Goal: Task Accomplishment & Management: Complete application form

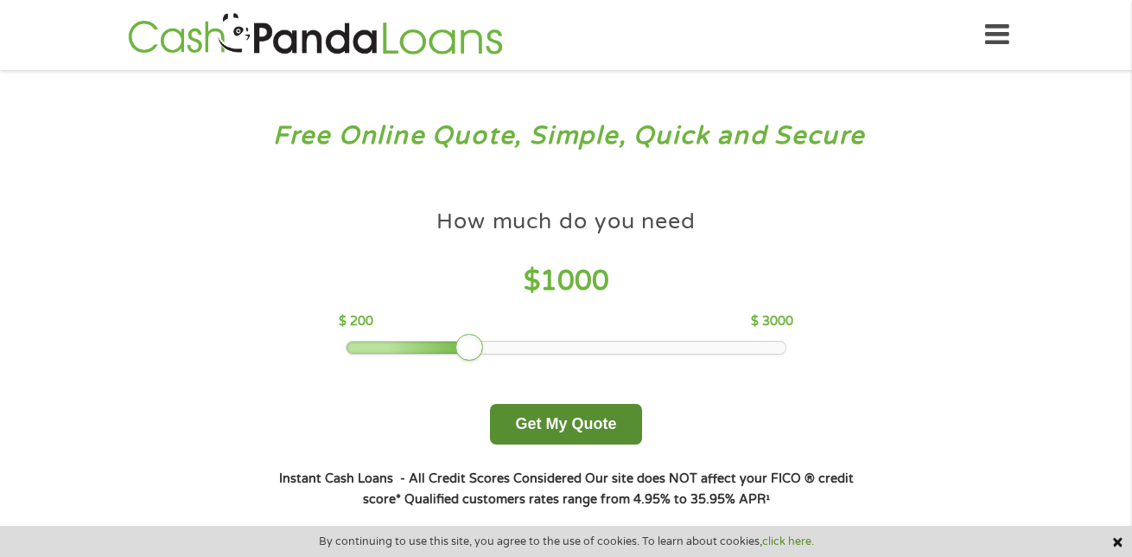
click at [614, 431] on button "Get My Quote" at bounding box center [565, 424] width 151 height 41
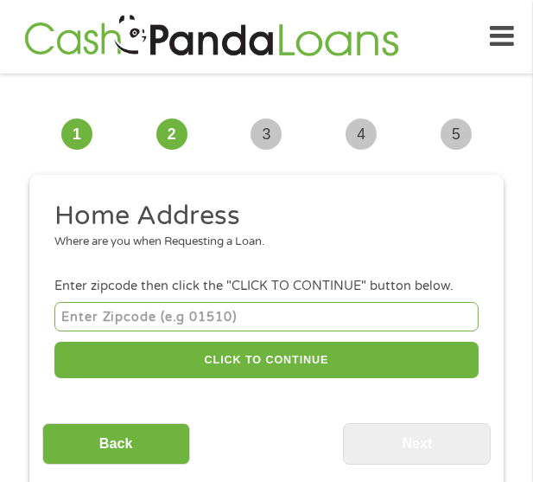
click at [201, 306] on input "number" at bounding box center [266, 316] width 424 height 29
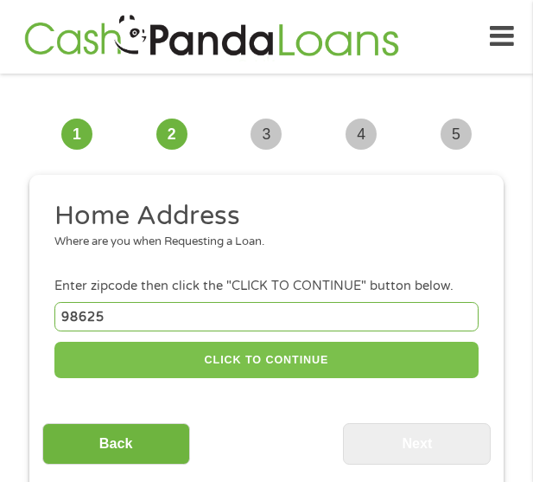
type input "98625"
click at [223, 367] on button "CLICK TO CONTINUE" at bounding box center [266, 359] width 424 height 37
type input "98625"
type input "Kalama"
select select "[US_STATE]"
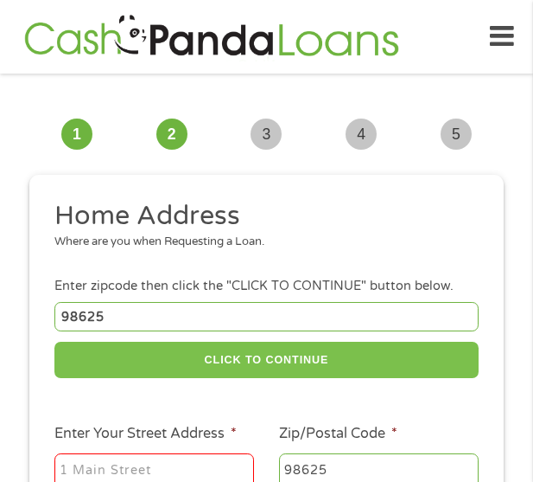
scroll to position [86, 0]
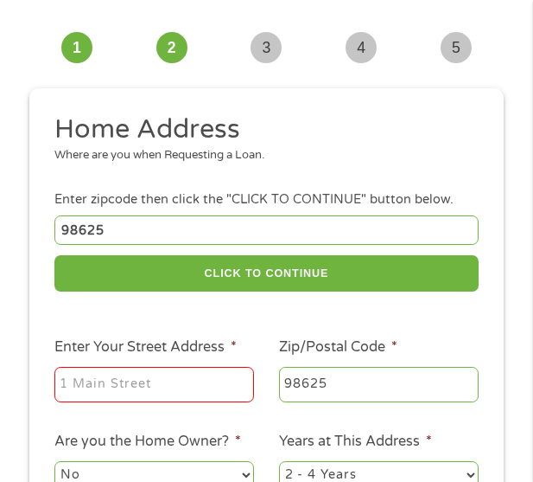
click at [129, 401] on input "Enter Your Street Address *" at bounding box center [154, 385] width 200 height 36
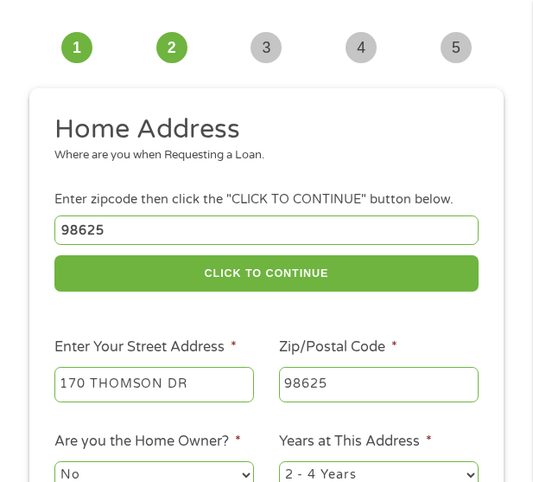
click at [129, 401] on input "170 THOMSON DR" at bounding box center [154, 385] width 200 height 36
click at [184, 385] on input "170 THOMSON DR" at bounding box center [154, 385] width 200 height 36
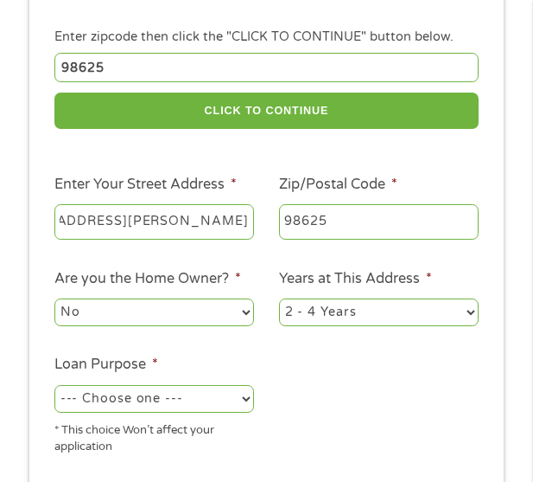
scroll to position [259, 0]
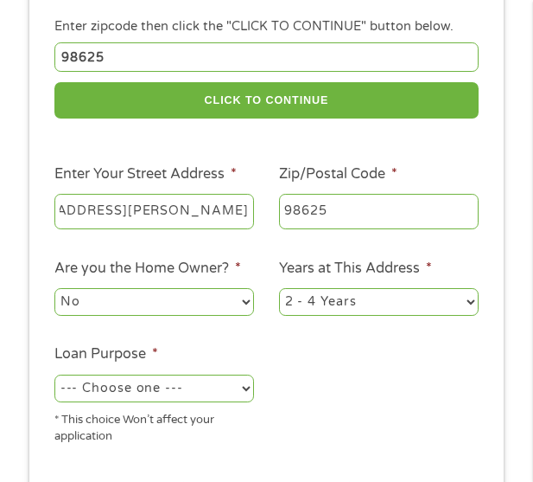
type input "[STREET_ADDRESS][PERSON_NAME]"
click at [154, 297] on select "No Yes" at bounding box center [154, 302] width 200 height 28
select select "yes"
click at [54, 288] on select "No Yes" at bounding box center [154, 302] width 200 height 28
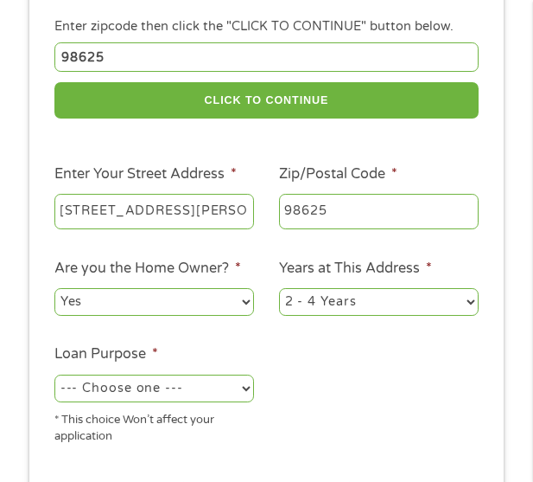
click at [375, 297] on select "1 Year or less 1 - 2 Years 2 - 4 Years Over 4 Years" at bounding box center [379, 302] width 200 height 28
select select "60months"
click at [279, 288] on select "1 Year or less 1 - 2 Years 2 - 4 Years Over 4 Years" at bounding box center [379, 302] width 200 height 28
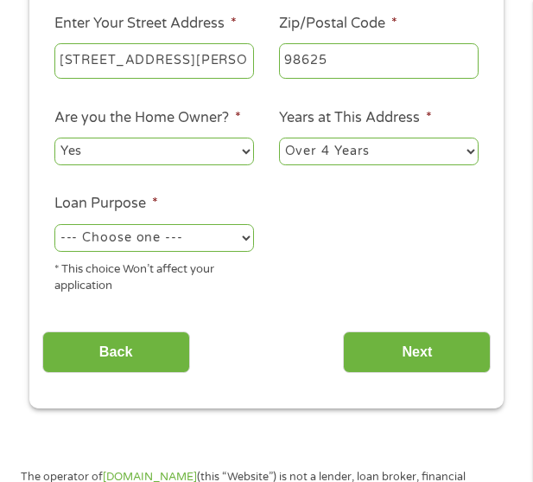
scroll to position [432, 0]
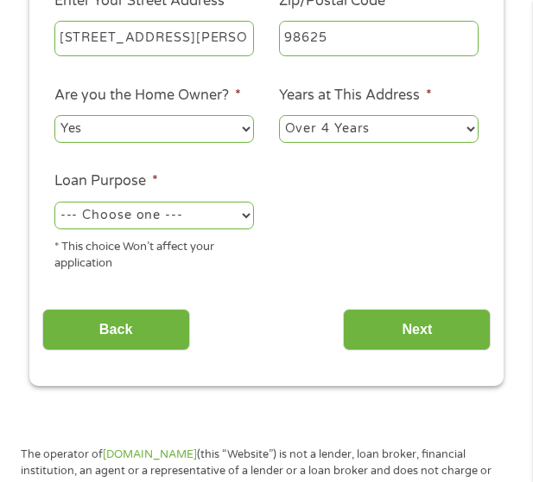
click at [188, 215] on select "--- Choose one --- Pay Bills Debt Consolidation Home Improvement Major Purchase…" at bounding box center [154, 215] width 200 height 28
select select "other"
click at [54, 201] on select "--- Choose one --- Pay Bills Debt Consolidation Home Improvement Major Purchase…" at bounding box center [154, 215] width 200 height 28
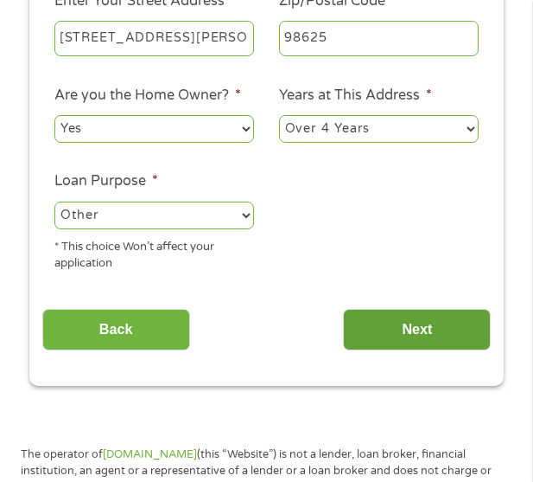
click at [418, 316] on input "Next" at bounding box center [417, 330] width 148 height 42
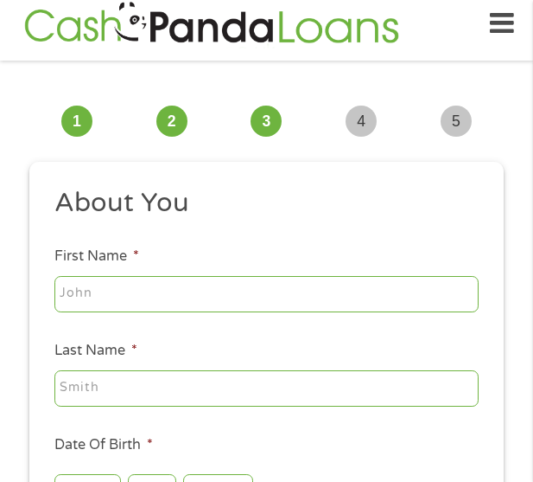
scroll to position [99, 0]
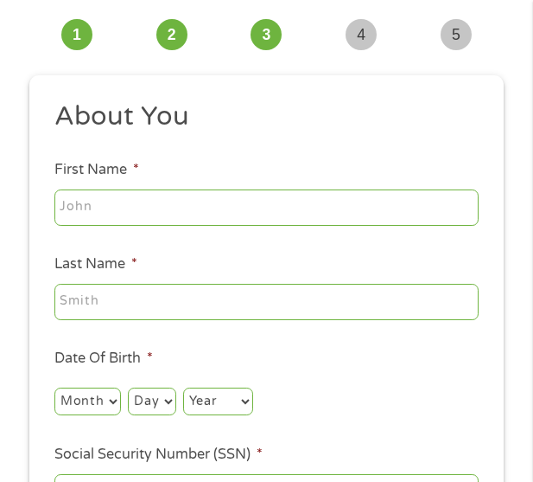
click at [189, 196] on input "First Name *" at bounding box center [266, 207] width 424 height 36
type input "[PERSON_NAME]"
click at [195, 298] on input "Last Name *" at bounding box center [266, 302] width 424 height 36
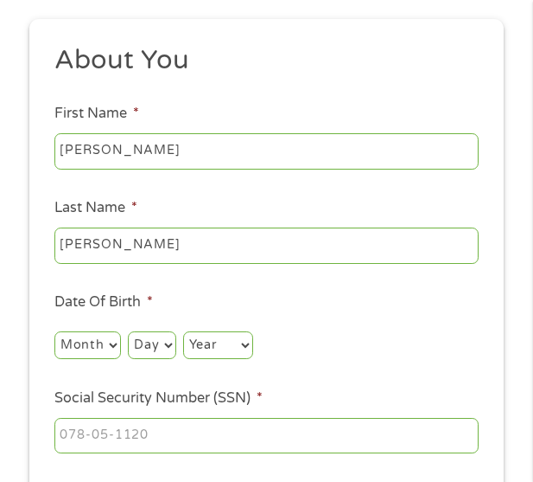
scroll to position [186, 0]
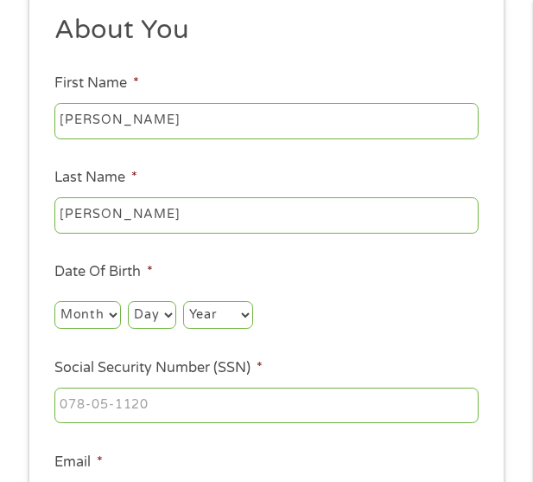
type input "[PERSON_NAME]"
click at [110, 303] on select "Month 1 2 3 4 5 6 7 8 9 10 11 12" at bounding box center [87, 315] width 67 height 28
select select "7"
click at [54, 301] on select "Month 1 2 3 4 5 6 7 8 9 10 11 12" at bounding box center [87, 315] width 67 height 28
click at [150, 317] on select "Day 1 2 3 4 5 6 7 8 9 10 11 12 13 14 15 16 17 18 19 20 21 22 23 24 25 26 27 28 …" at bounding box center [152, 315] width 48 height 28
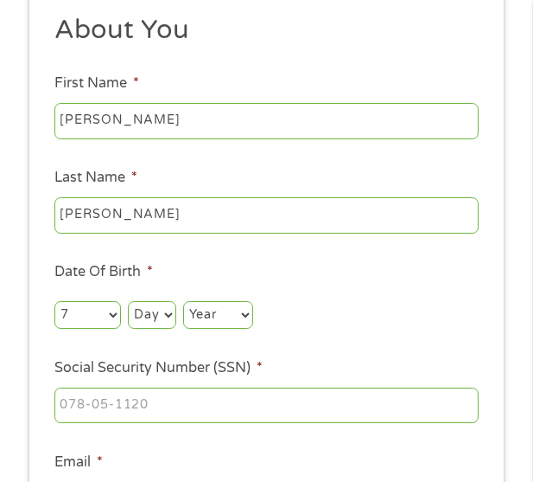
select select "13"
click at [128, 301] on select "Day 1 2 3 4 5 6 7 8 9 10 11 12 13 14 15 16 17 18 19 20 21 22 23 24 25 26 27 28 …" at bounding box center [152, 315] width 48 height 28
click at [220, 307] on select "Year [DATE] 2006 2005 2004 2003 2002 2001 2000 1999 1998 1997 1996 1995 1994 19…" at bounding box center [218, 315] width 70 height 28
select select "1987"
click at [183, 301] on select "Year [DATE] 2006 2005 2004 2003 2002 2001 2000 1999 1998 1997 1996 1995 1994 19…" at bounding box center [218, 315] width 70 height 28
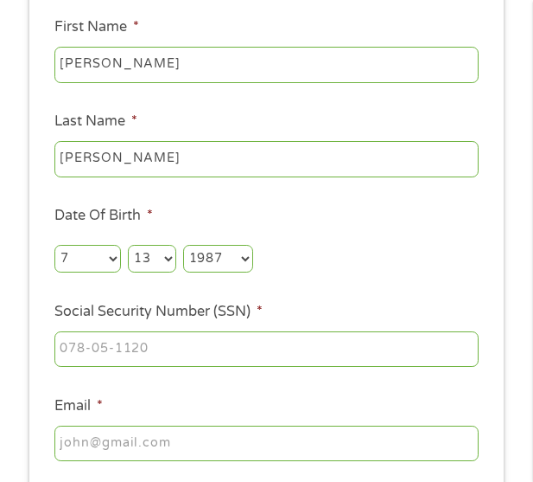
scroll to position [272, 0]
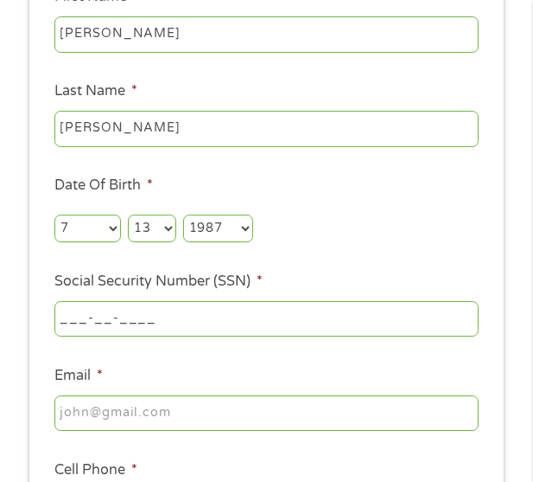
click at [197, 315] on input "___-__-____" at bounding box center [266, 319] width 424 height 36
type input "519-19-6347"
click at [166, 402] on input "Email *" at bounding box center [266, 413] width 424 height 36
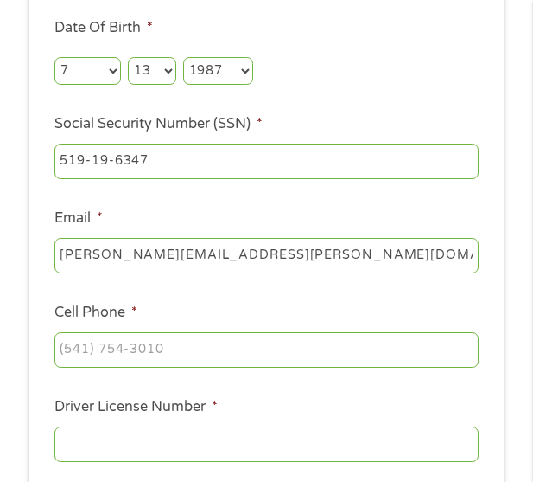
scroll to position [445, 0]
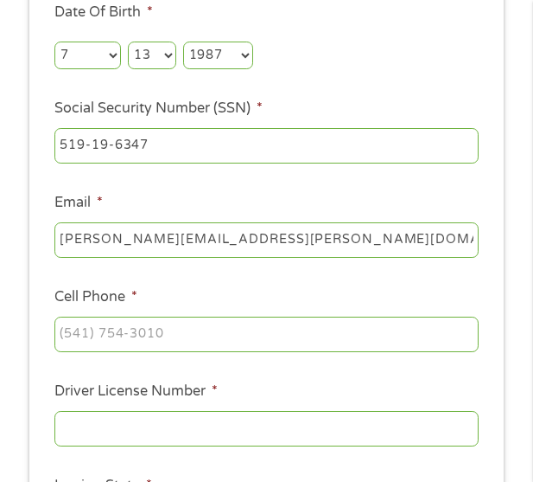
type input "[PERSON_NAME][EMAIL_ADDRESS][PERSON_NAME][DOMAIN_NAME]"
click at [217, 346] on input "(___) ___-____" at bounding box center [266, 334] width 424 height 36
type input "[PHONE_NUMBER]"
click at [206, 428] on input "Driver License Number *" at bounding box center [266, 429] width 424 height 36
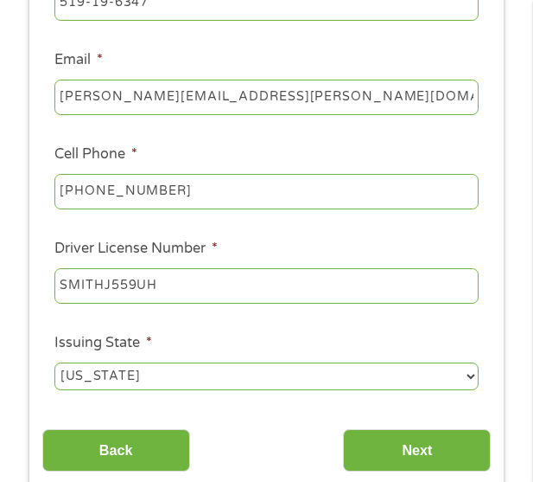
scroll to position [618, 0]
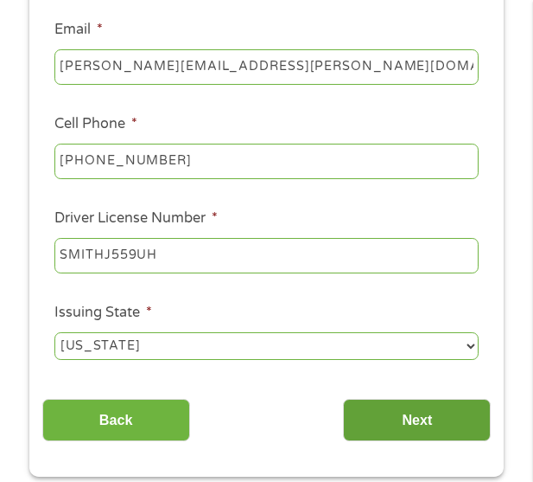
type input "SMITHJ559UH"
click at [364, 426] on input "Next" at bounding box center [417, 420] width 148 height 42
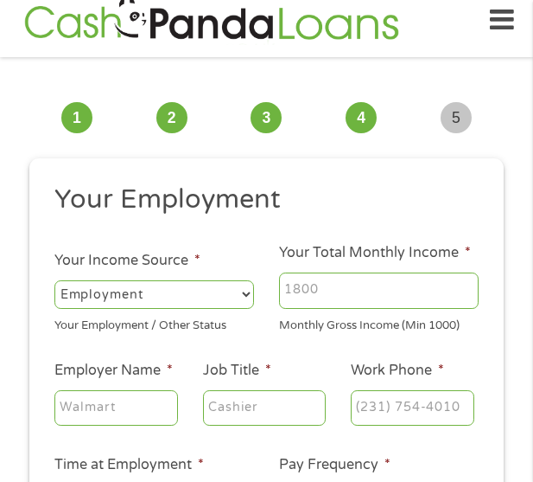
scroll to position [13, 0]
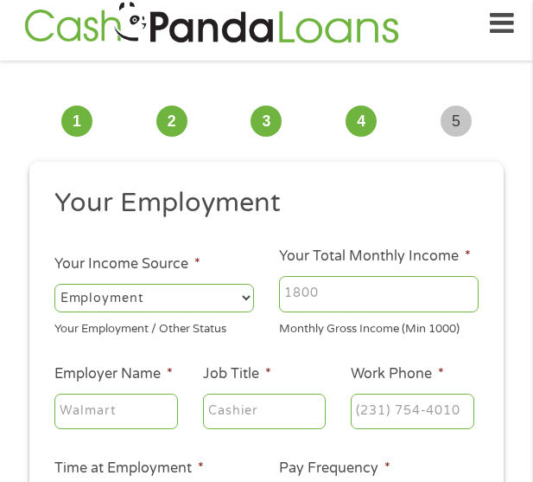
click at [341, 299] on input "Your Total Monthly Income *" at bounding box center [379, 294] width 200 height 36
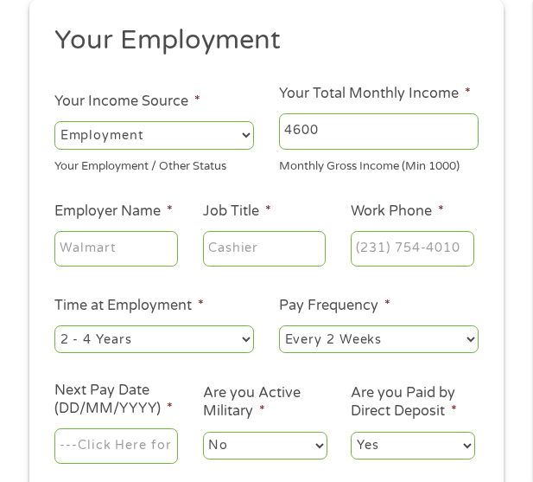
scroll to position [186, 0]
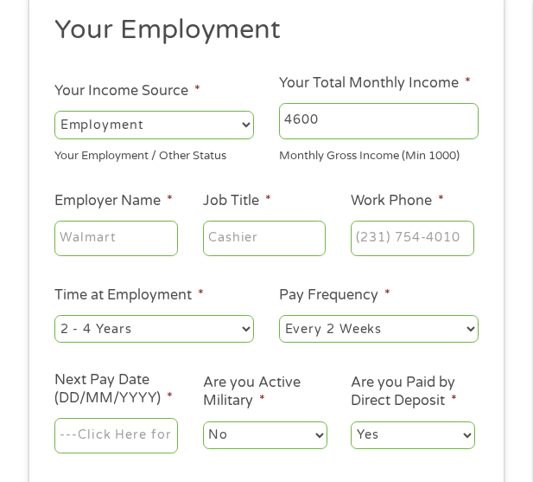
type input "4600"
click at [130, 228] on input "Employer Name *" at bounding box center [116, 238] width 124 height 36
click at [133, 234] on input "[GEOGRAPHIC_DATA]" at bounding box center [116, 238] width 124 height 36
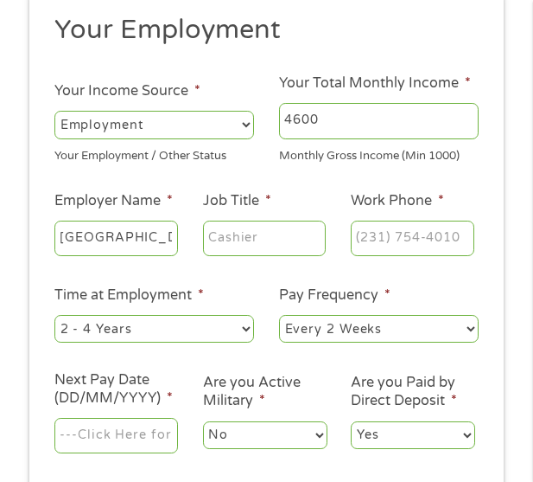
type input "[GEOGRAPHIC_DATA]"
click at [302, 233] on input "Job Title *" at bounding box center [265, 238] width 124 height 36
type input "TEACHER"
click at [411, 241] on input "(___) ___-____" at bounding box center [413, 238] width 124 height 36
type input "[PHONE_NUMBER]"
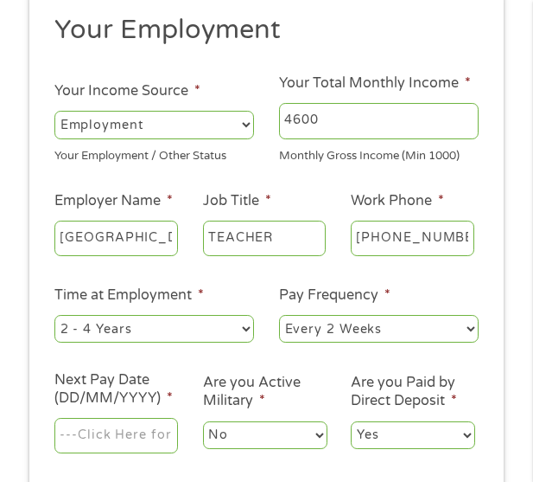
scroll to position [272, 0]
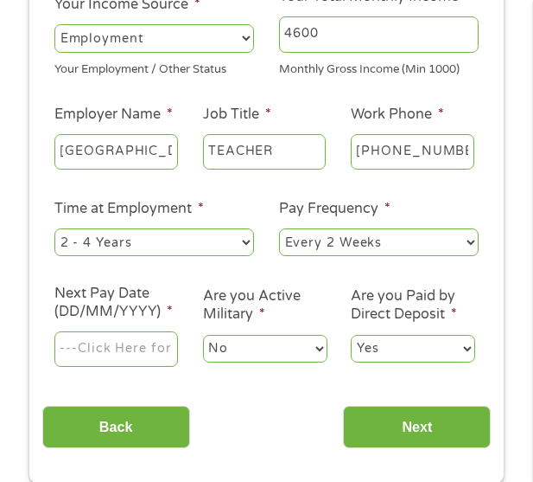
click at [354, 253] on select "--- Choose one --- Every 2 Weeks Every Week Monthly Semi-Monthly" at bounding box center [379, 242] width 200 height 28
click at [279, 228] on select "--- Choose one --- Every 2 Weeks Every Week Monthly Semi-Monthly" at bounding box center [379, 242] width 200 height 28
click at [375, 249] on select "--- Choose one --- Every 2 Weeks Every Week Monthly Semi-Monthly" at bounding box center [379, 242] width 200 height 28
select select "biweekly"
click at [279, 228] on select "--- Choose one --- Every 2 Weeks Every Week Monthly Semi-Monthly" at bounding box center [379, 242] width 200 height 28
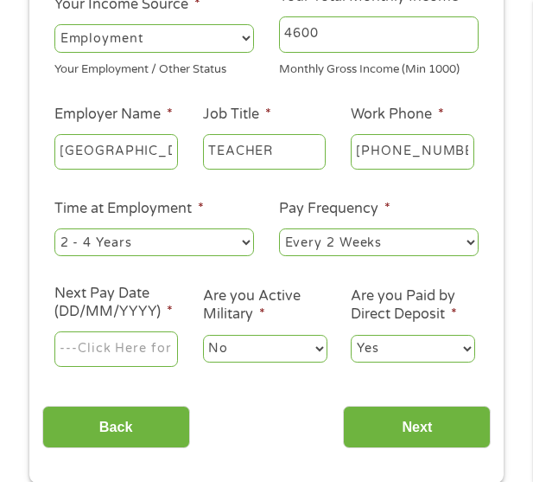
click at [149, 238] on select "--- Choose one --- 1 Year or less 1 - 2 Years 2 - 4 Years Over 4 Years" at bounding box center [154, 242] width 200 height 28
select select "60months"
click at [54, 228] on select "--- Choose one --- 1 Year or less 1 - 2 Years 2 - 4 Years Over 4 Years" at bounding box center [154, 242] width 200 height 28
click at [137, 352] on input "Next Pay Date (DD/MM/YYYY) *" at bounding box center [116, 349] width 124 height 36
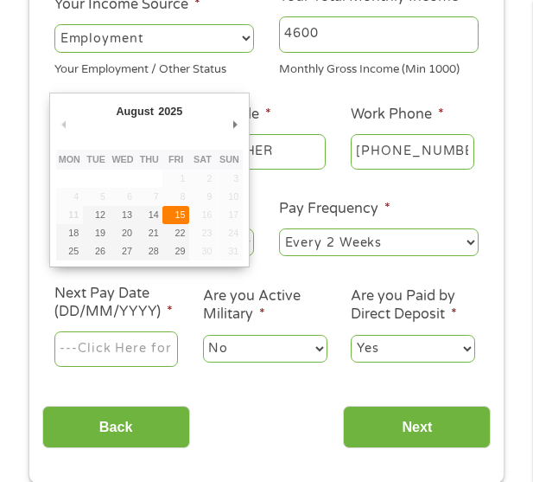
type input "[DATE]"
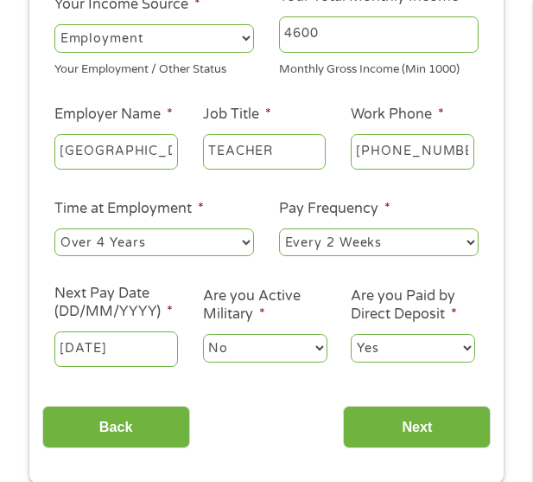
click at [236, 343] on select "No Yes" at bounding box center [265, 348] width 124 height 28
click at [415, 309] on label "Are you Paid by Direct Deposit *" at bounding box center [413, 305] width 124 height 36
click at [415, 334] on select "Yes No" at bounding box center [413, 348] width 124 height 28
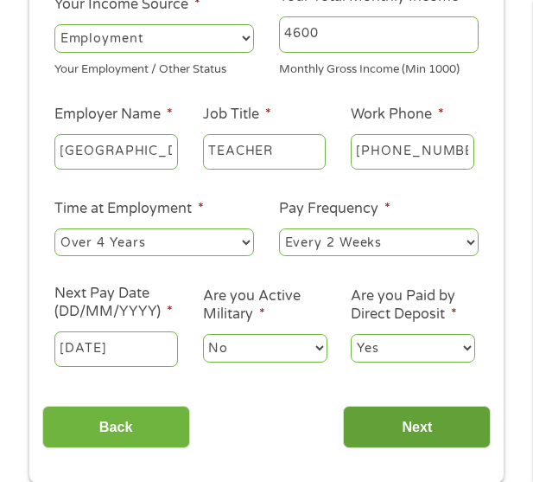
click at [410, 419] on input "Next" at bounding box center [417, 426] width 148 height 42
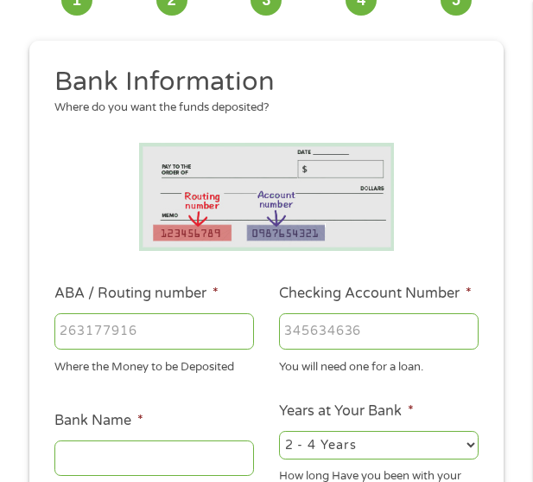
scroll to position [13, 0]
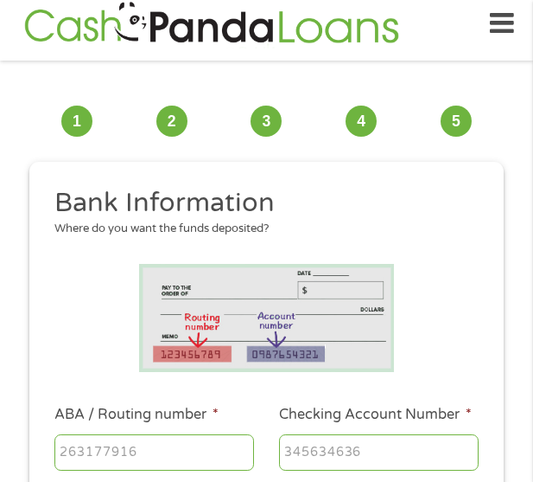
click at [178, 450] on input "ABA / Routing number *" at bounding box center [154, 452] width 200 height 36
type input "271971560"
type input "PNC BANK NA"
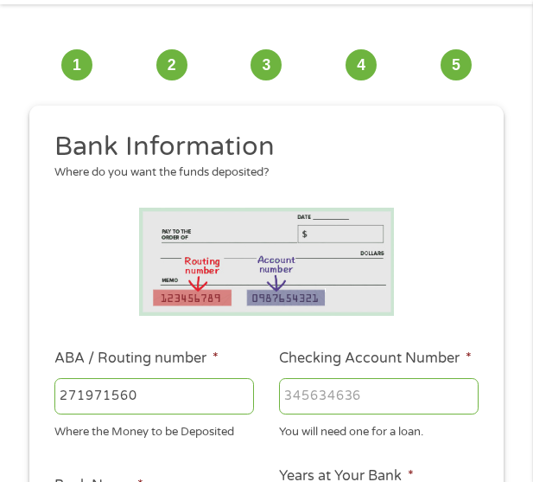
scroll to position [99, 0]
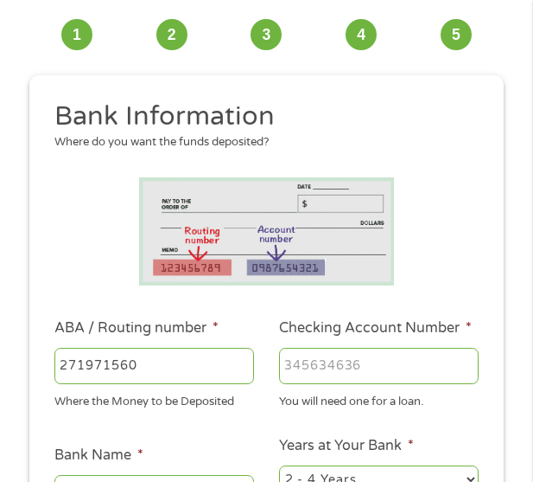
type input "271971560"
click at [391, 350] on input "Checking Account Number *" at bounding box center [379, 366] width 200 height 36
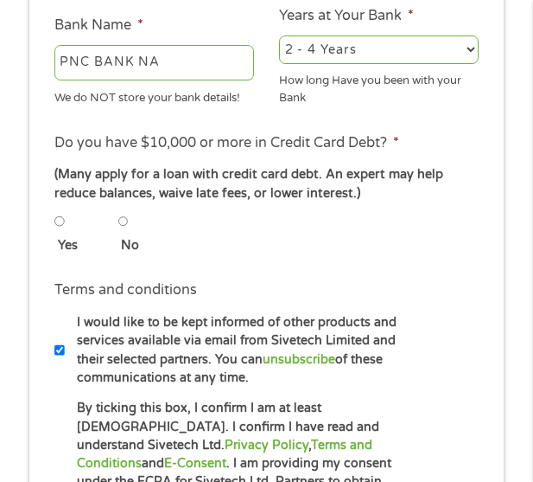
scroll to position [532, 0]
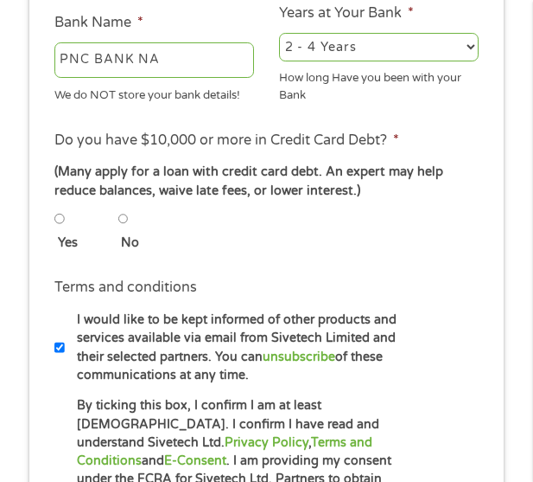
type input "4760696504"
click at [125, 221] on input "No" at bounding box center [123, 218] width 10 height 21
radio input "true"
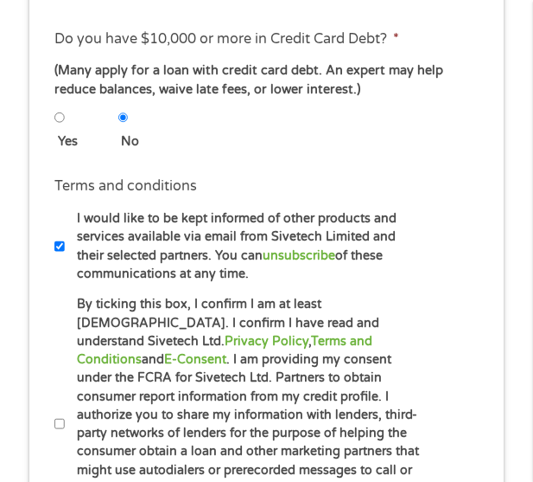
scroll to position [791, 0]
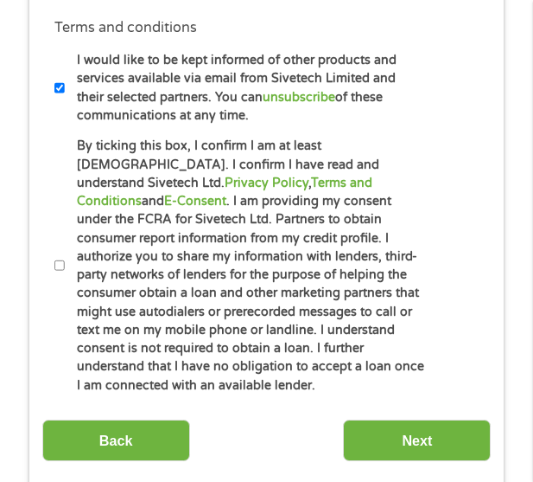
click at [60, 265] on input "By ticking this box, I confirm I am at least [DEMOGRAPHIC_DATA]. I confirm I ha…" at bounding box center [59, 265] width 10 height 21
checkbox input "true"
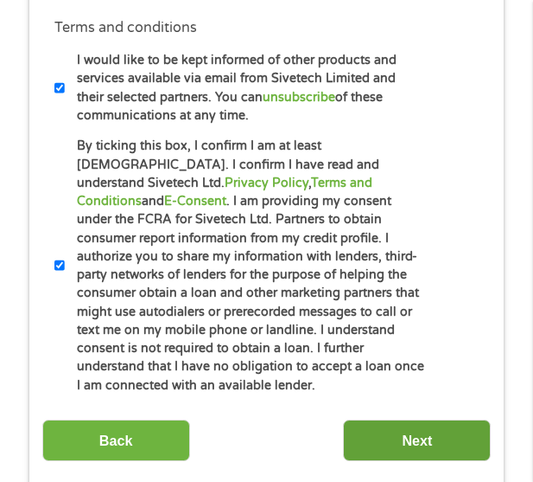
click at [391, 424] on input "Next" at bounding box center [417, 440] width 148 height 42
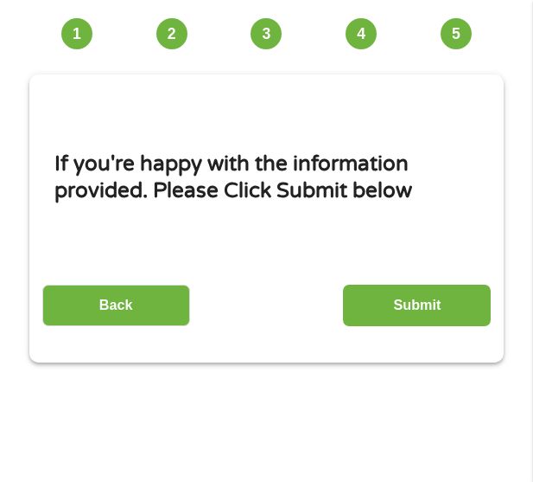
scroll to position [13, 0]
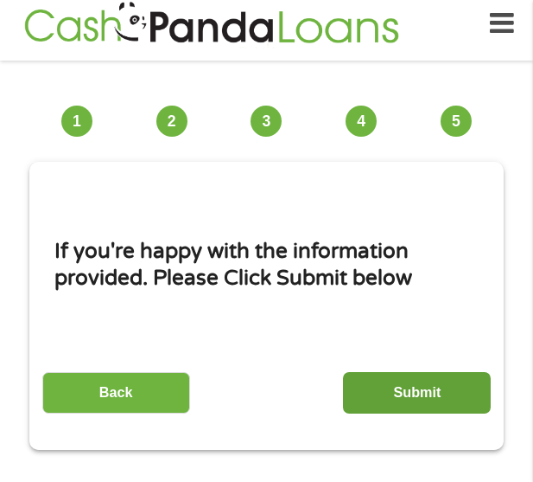
click at [390, 383] on input "Submit" at bounding box center [417, 393] width 148 height 42
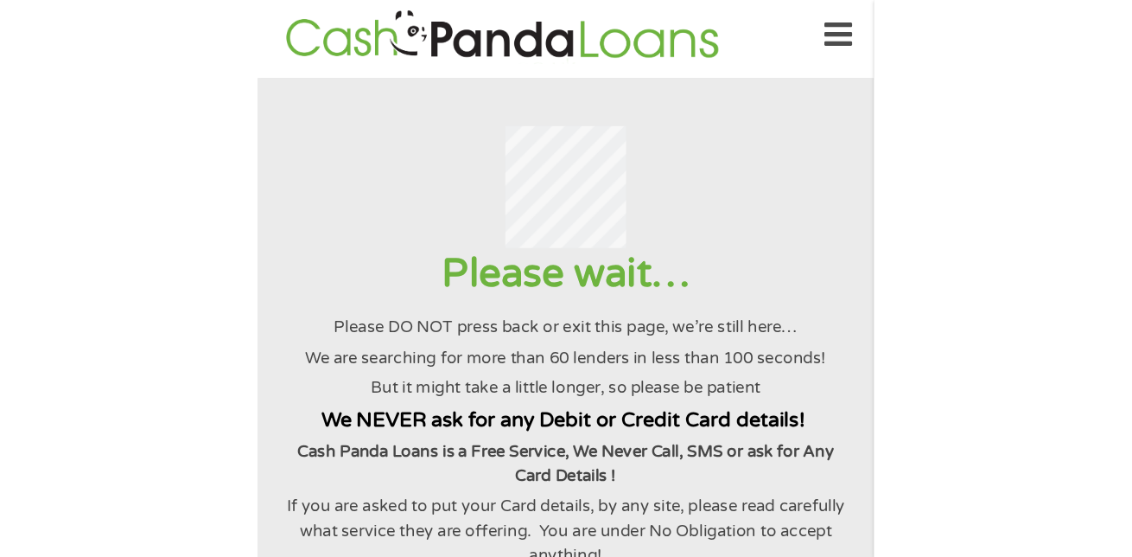
scroll to position [0, 0]
